Goal: Information Seeking & Learning: Learn about a topic

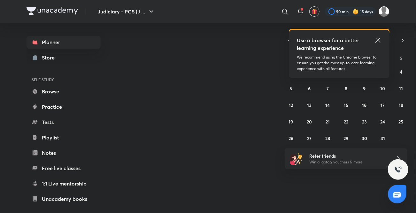
click at [381, 40] on icon at bounding box center [379, 40] width 8 height 8
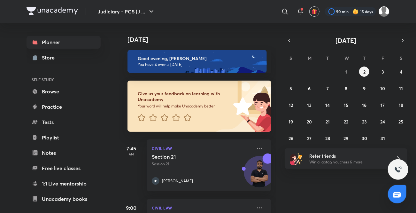
scroll to position [166, 0]
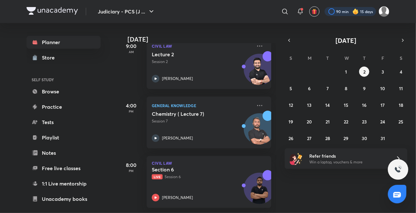
click at [345, 9] on div at bounding box center [351, 11] width 52 height 9
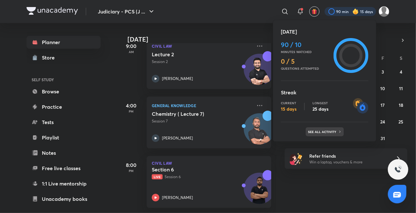
click at [312, 130] on p "See all activity" at bounding box center [324, 132] width 30 height 4
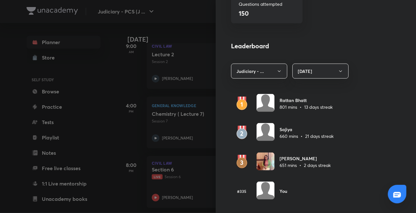
scroll to position [327, 0]
click at [106, 115] on div at bounding box center [208, 106] width 416 height 213
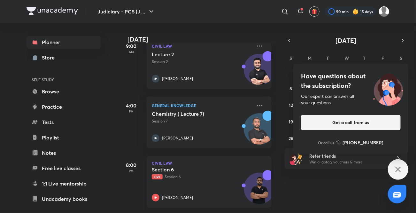
click at [156, 194] on icon at bounding box center [156, 198] width 8 height 8
